Goal: Navigation & Orientation: Find specific page/section

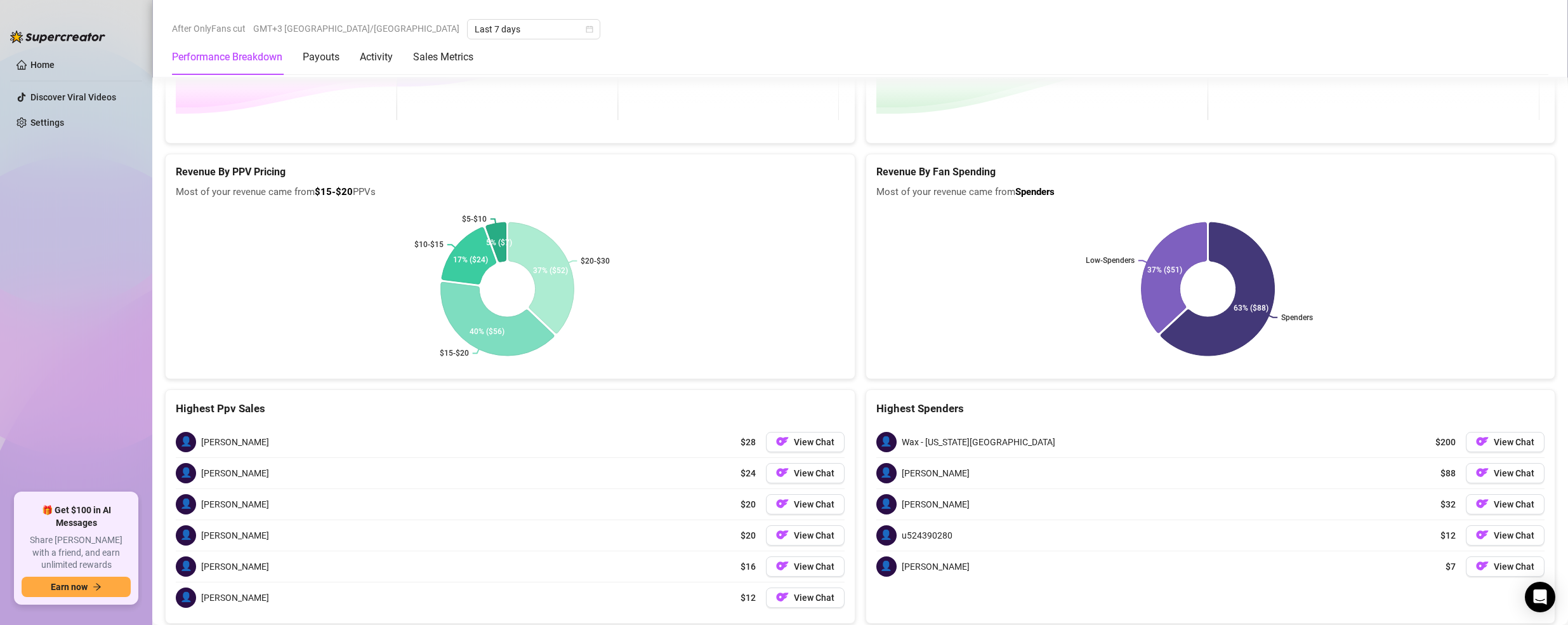
scroll to position [1980, 0]
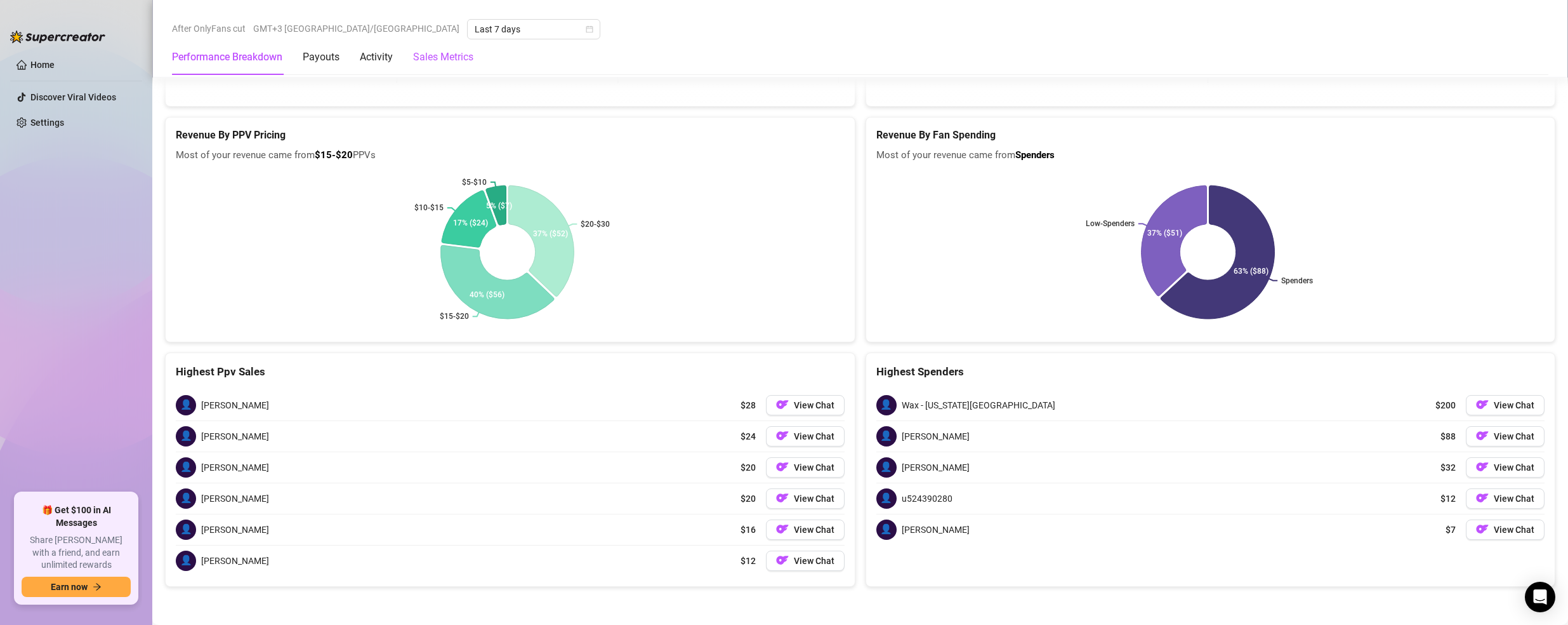
click at [442, 58] on Metrics "Sales Metrics" at bounding box center [443, 57] width 60 height 16
click at [51, 62] on link "Home" at bounding box center [42, 65] width 24 height 10
